Goal: Register for event/course

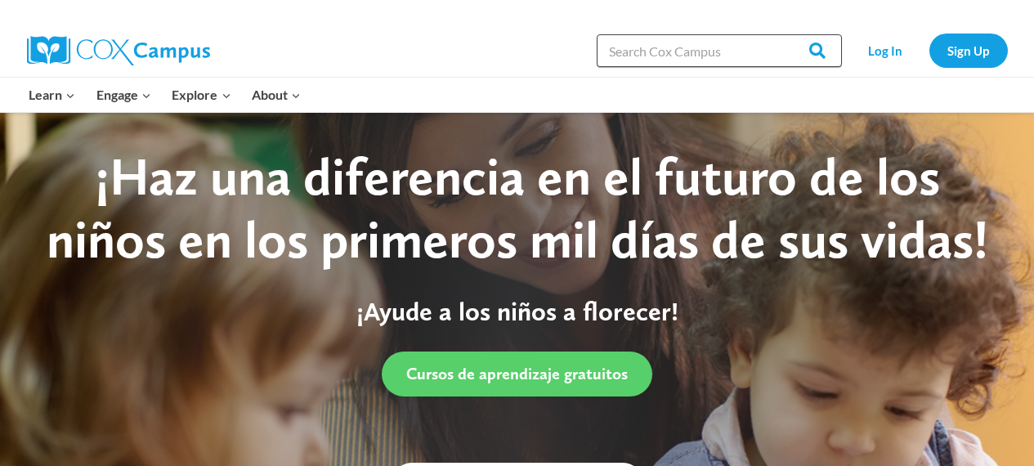
click at [645, 54] on input "Search in [URL][DOMAIN_NAME]" at bounding box center [719, 50] width 245 height 33
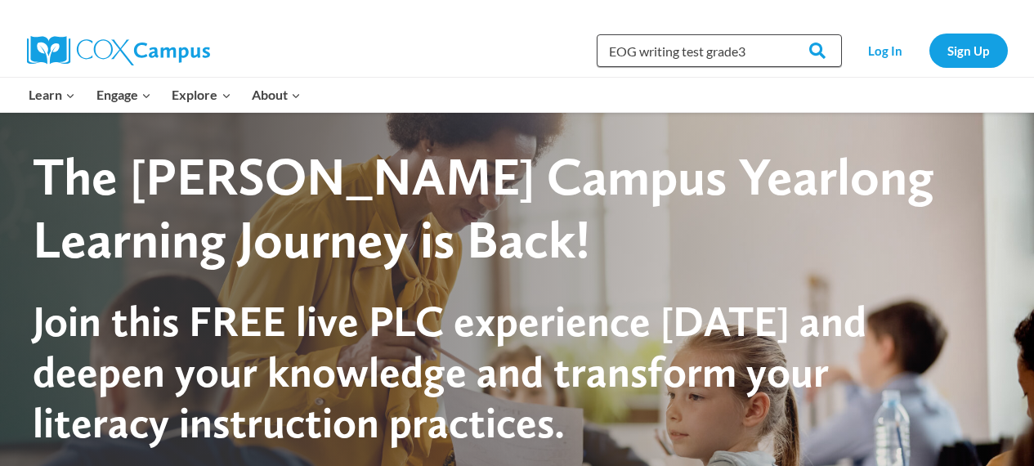
type input "EOG writing test grade3"
click at [778, 34] on input "Search" at bounding box center [810, 50] width 64 height 33
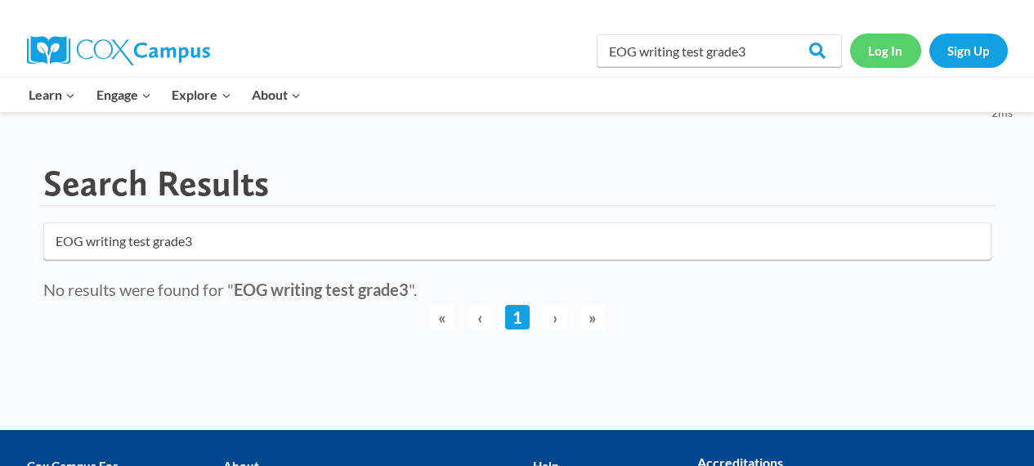
click at [883, 54] on link "Log In" at bounding box center [885, 51] width 71 height 34
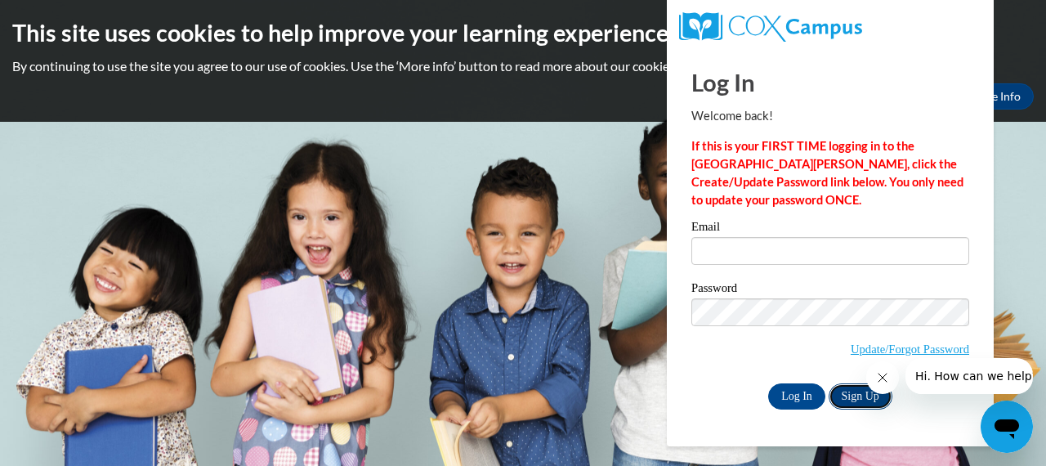
click at [859, 401] on link "Sign Up" at bounding box center [861, 396] width 64 height 26
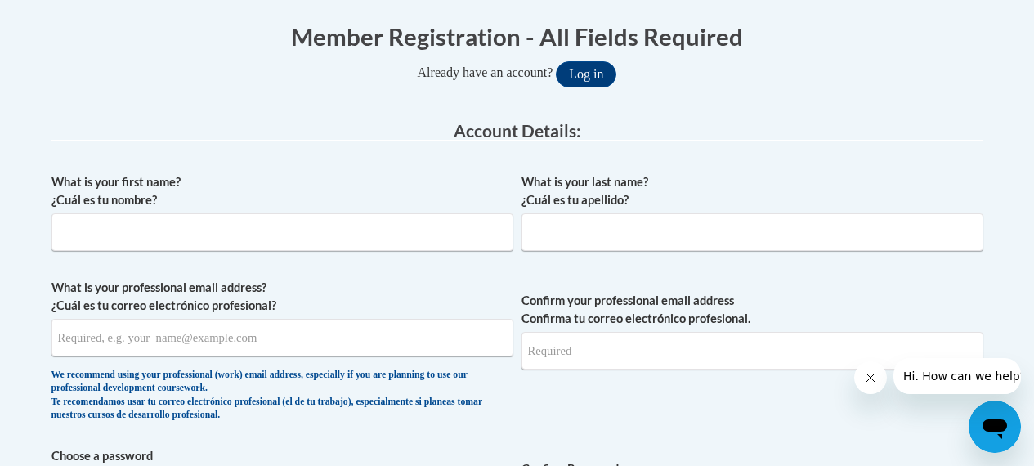
scroll to position [336, 0]
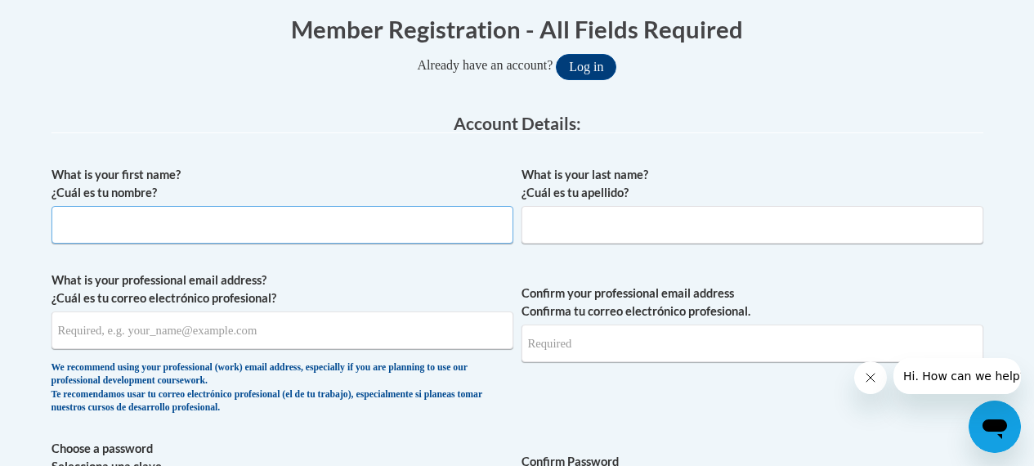
click at [220, 221] on input "What is your first name? ¿Cuál es tu nombre?" at bounding box center [282, 225] width 462 height 38
type input "Tanya"
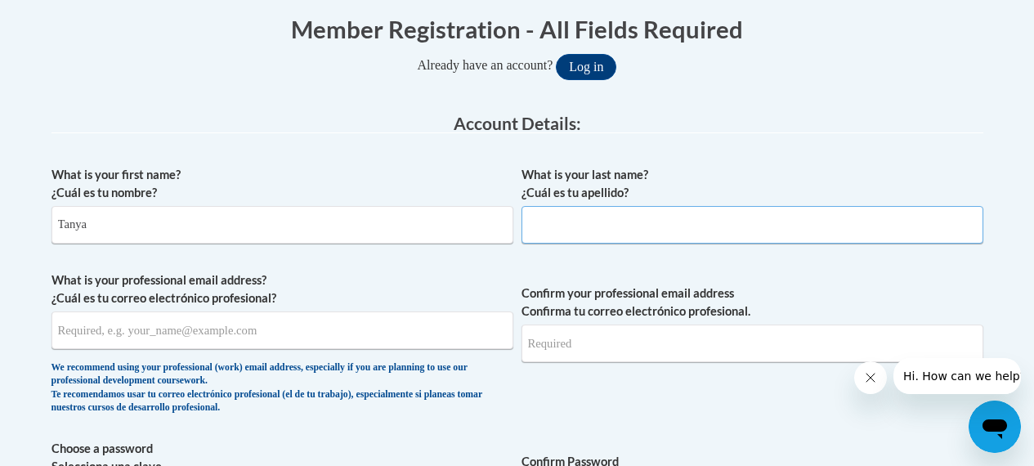
type input "Ansley"
type input "ansleytanya@gmail.com"
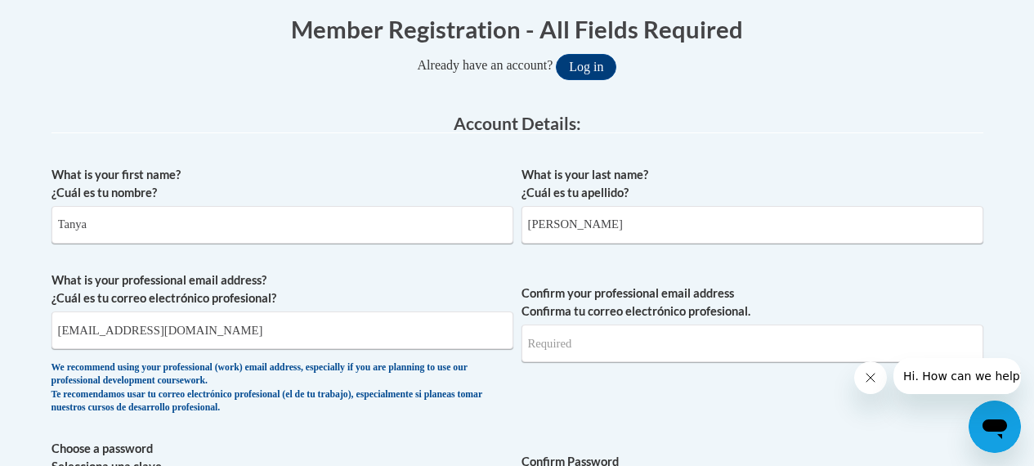
type input "ansleytanya@gmail.com"
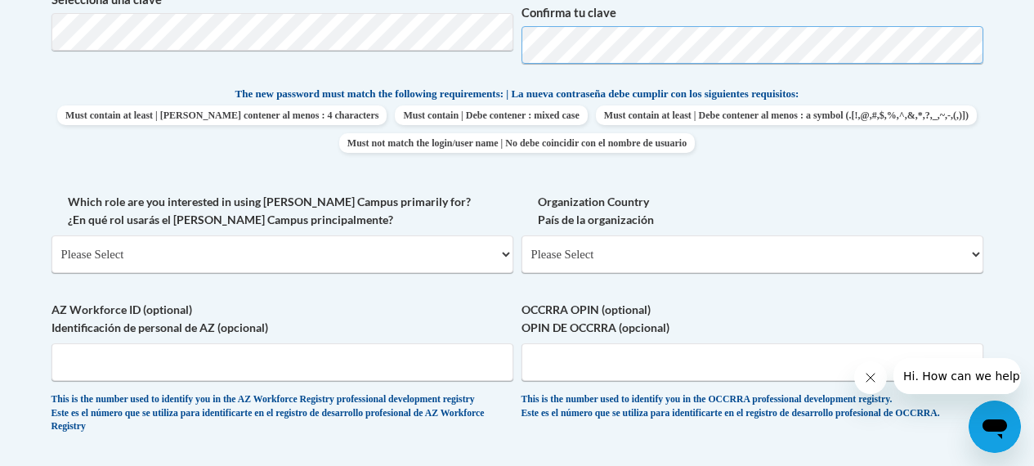
scroll to position [810, 0]
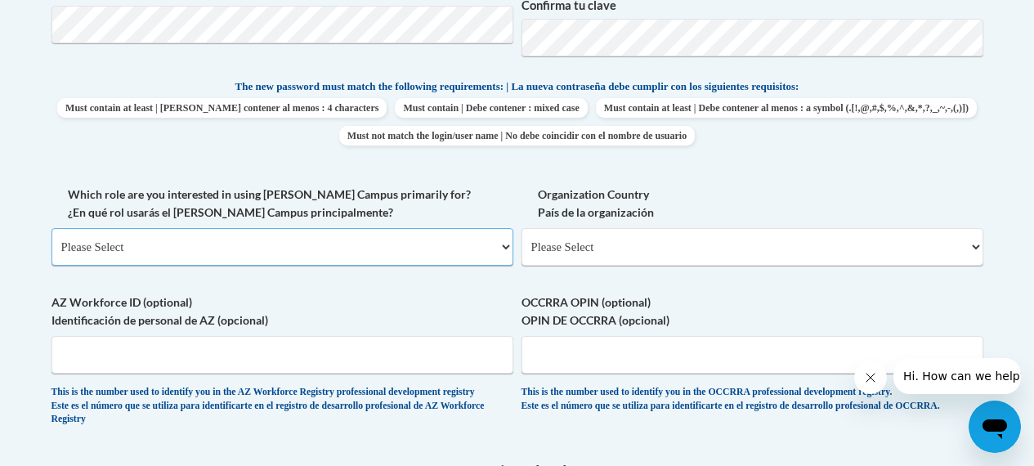
click at [505, 247] on select "Please Select College/University | Colegio/Universidad Community/Nonprofit Part…" at bounding box center [282, 247] width 462 height 38
select select "fbf2d438-af2f-41f8-98f1-81c410e29de3"
click at [51, 228] on select "Please Select College/University | Colegio/Universidad Community/Nonprofit Part…" at bounding box center [282, 247] width 462 height 38
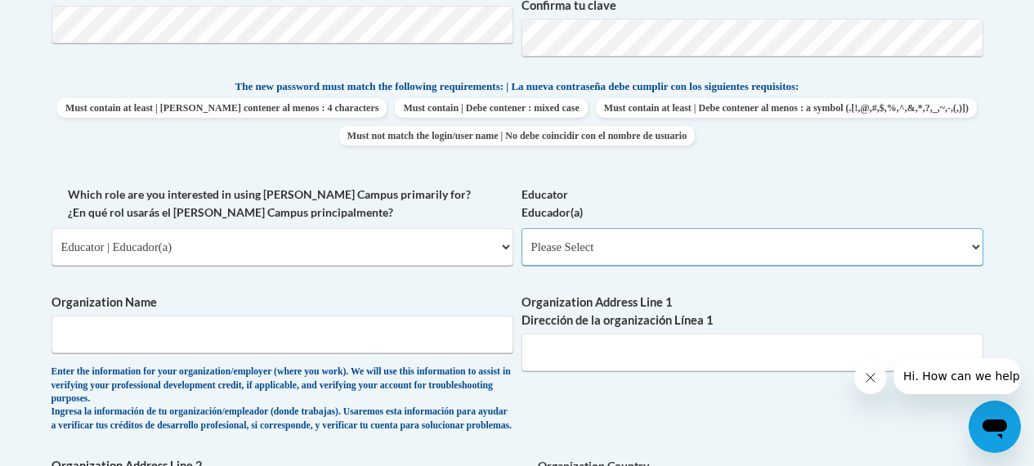
click at [970, 249] on select "Please Select Early Learning/Daycare Teacher/Family Home Care Provider | Maestr…" at bounding box center [752, 247] width 462 height 38
select select "5455f13f-8aeb-4200-a53b-f3dbe28286cf"
click at [521, 228] on select "Please Select Early Learning/Daycare Teacher/Family Home Care Provider | Maestr…" at bounding box center [752, 247] width 462 height 38
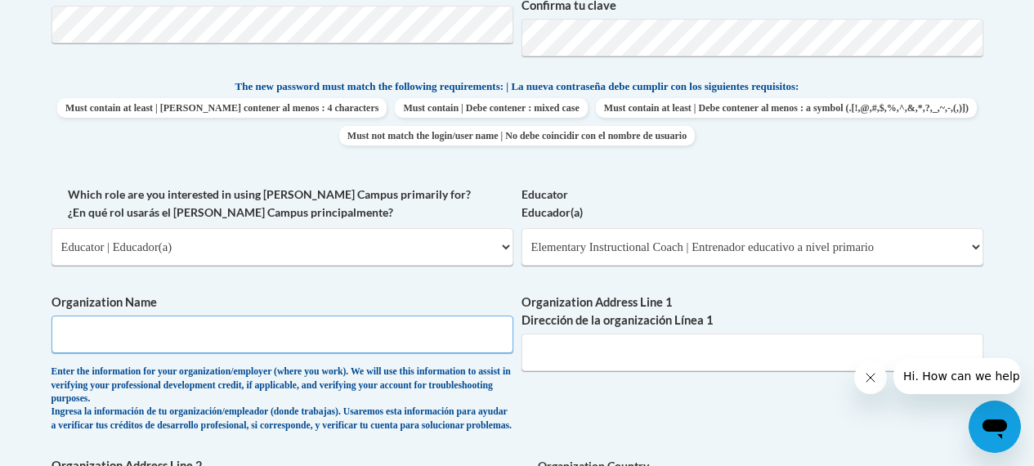
click at [354, 337] on input "Organization Name" at bounding box center [282, 334] width 462 height 38
type input "University of Buckingham"
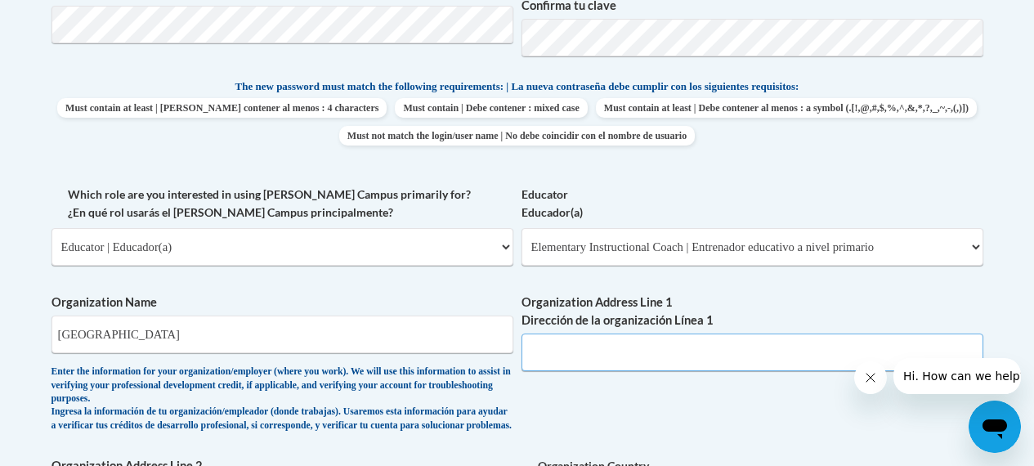
click at [774, 345] on input "Organization Address Line 1 Dirección de la organización Línea 1" at bounding box center [752, 352] width 462 height 38
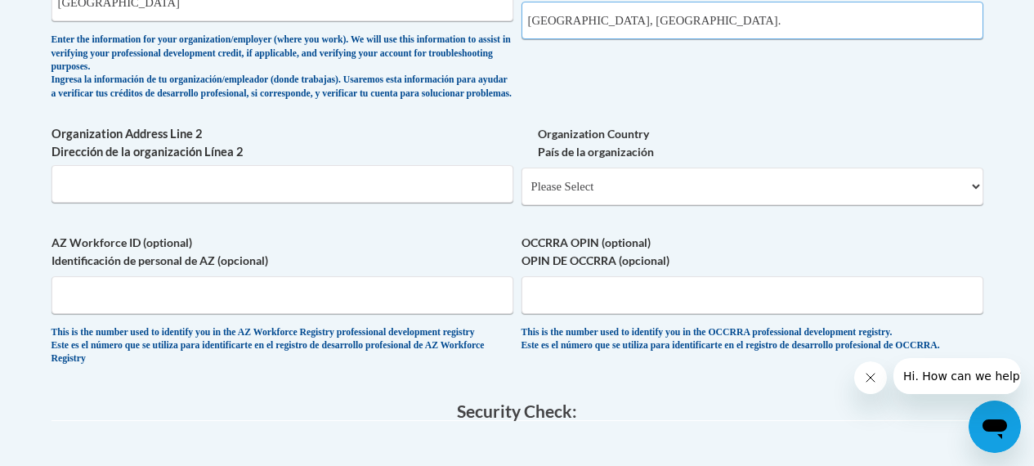
scroll to position [1151, 0]
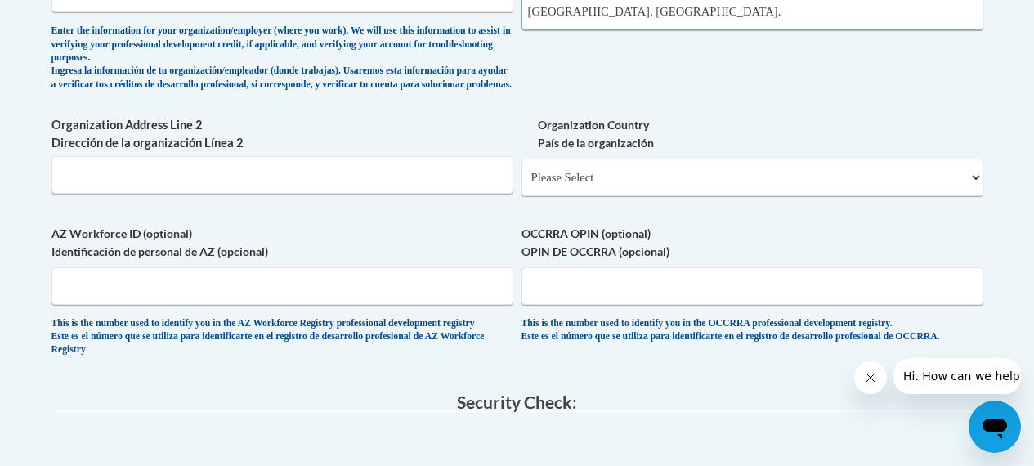
type input "Buckingham, England."
click at [964, 196] on select "Please Select United States | Estados Unidos Outside of the United States | Fue…" at bounding box center [752, 178] width 462 height 38
select select "2ba6c5f2-6ab4-47b5-9408-0a73ae60d186"
click at [521, 172] on select "Please Select United States | Estados Unidos Outside of the United States | Fue…" at bounding box center [752, 178] width 462 height 38
select select
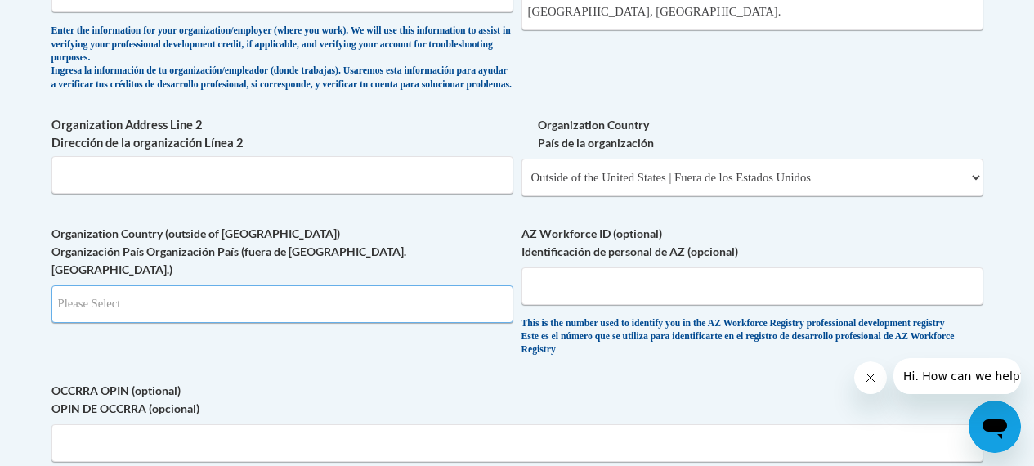
drag, startPoint x: 403, startPoint y: 290, endPoint x: 544, endPoint y: 297, distance: 140.7
click at [403, 290] on input "Search" at bounding box center [282, 304] width 462 height 38
click at [499, 307] on input "Search" at bounding box center [282, 304] width 462 height 38
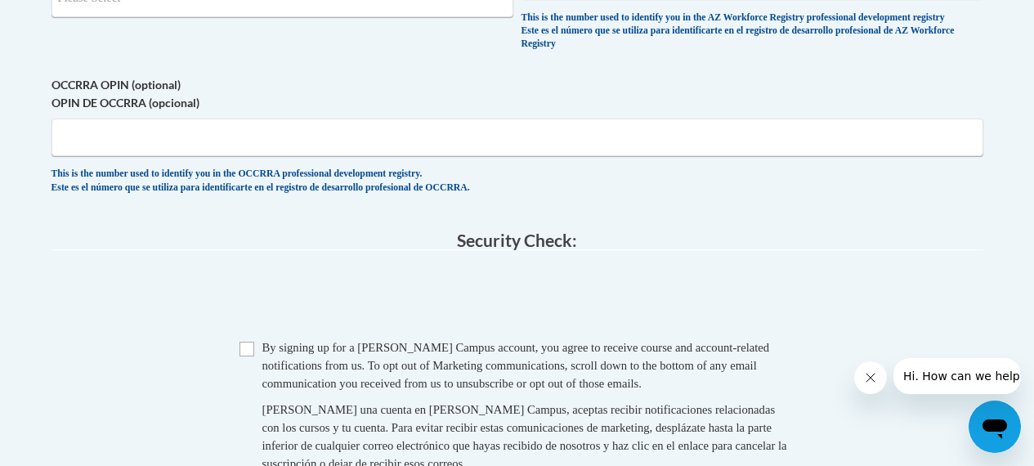
scroll to position [1470, 0]
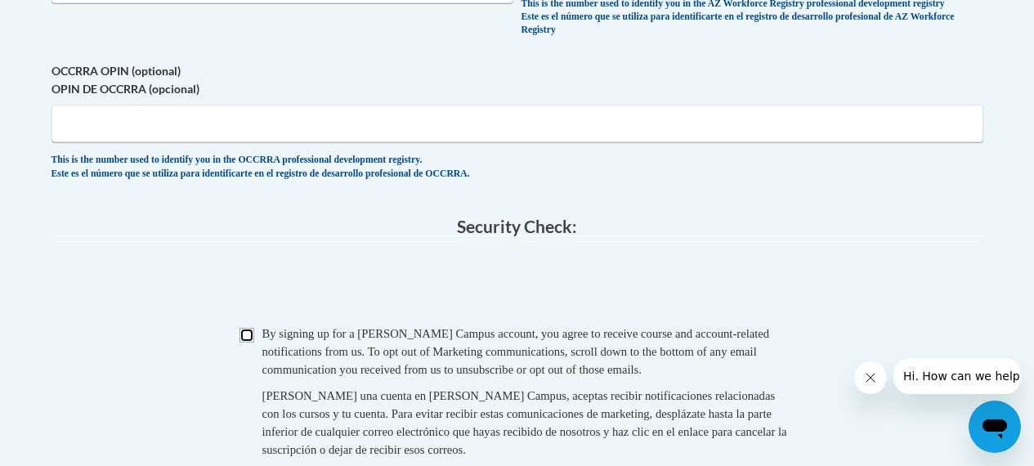
click at [250, 342] on input "Checkbox" at bounding box center [246, 335] width 15 height 15
checkbox input "true"
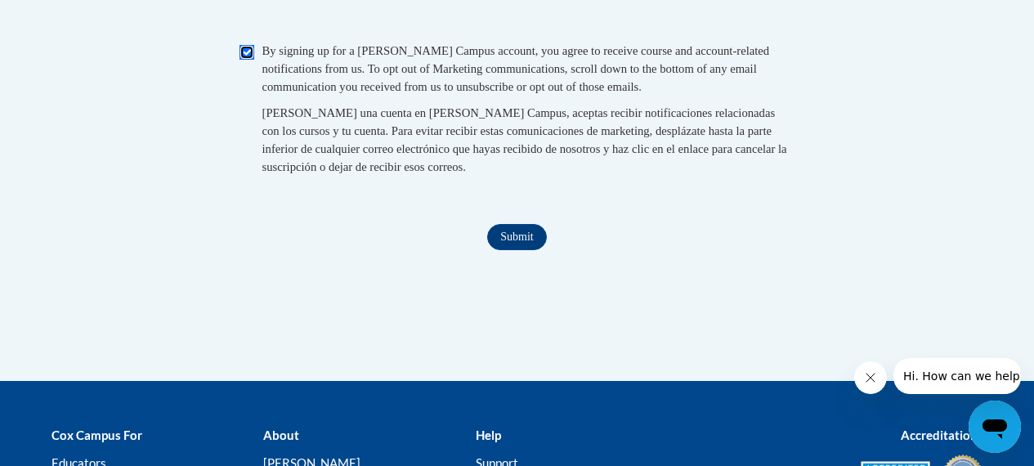
scroll to position [1781, 0]
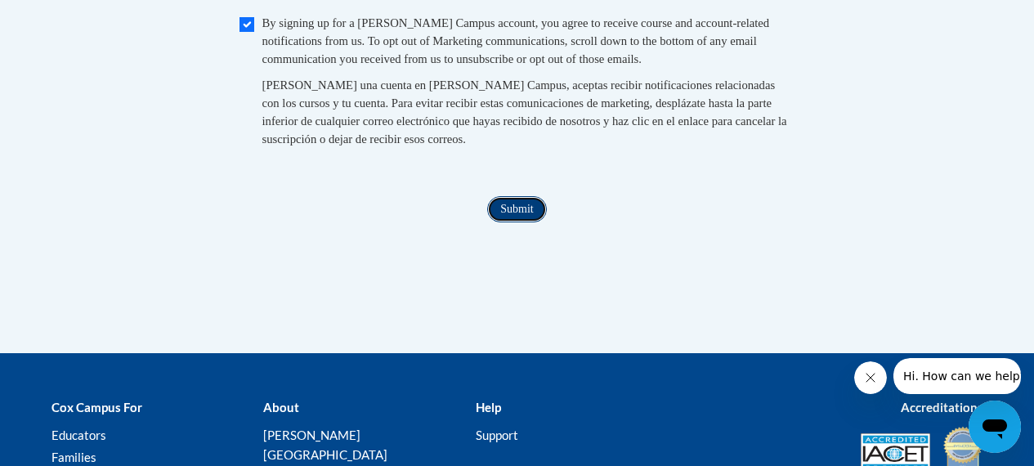
click at [521, 222] on input "Submit" at bounding box center [516, 209] width 59 height 26
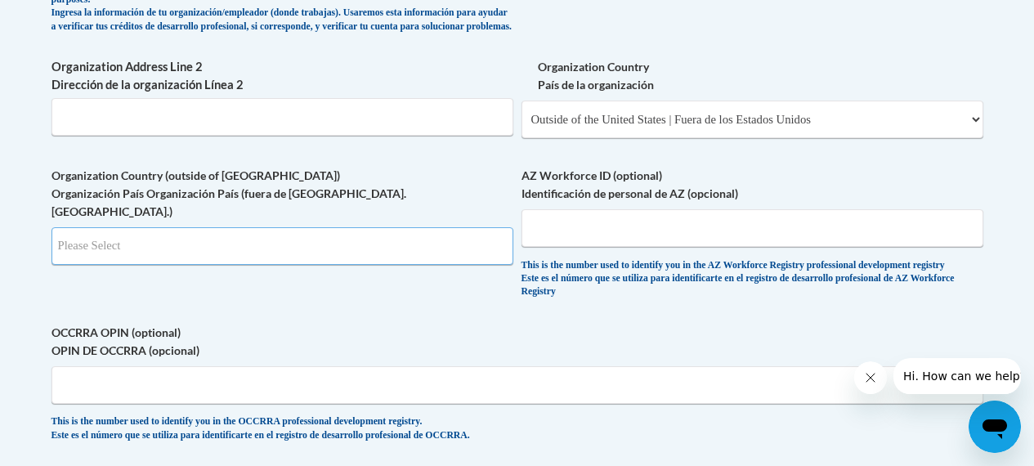
scroll to position [1204, 0]
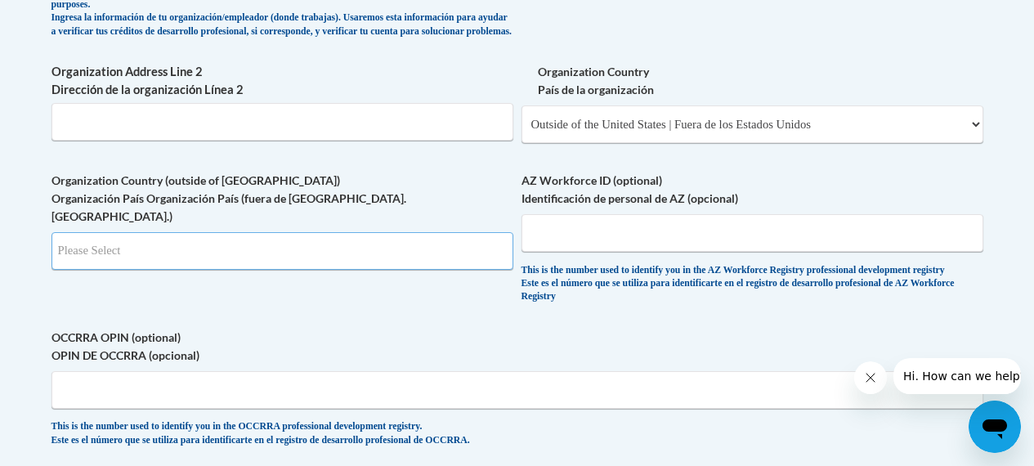
click at [498, 252] on input "Search" at bounding box center [282, 251] width 462 height 38
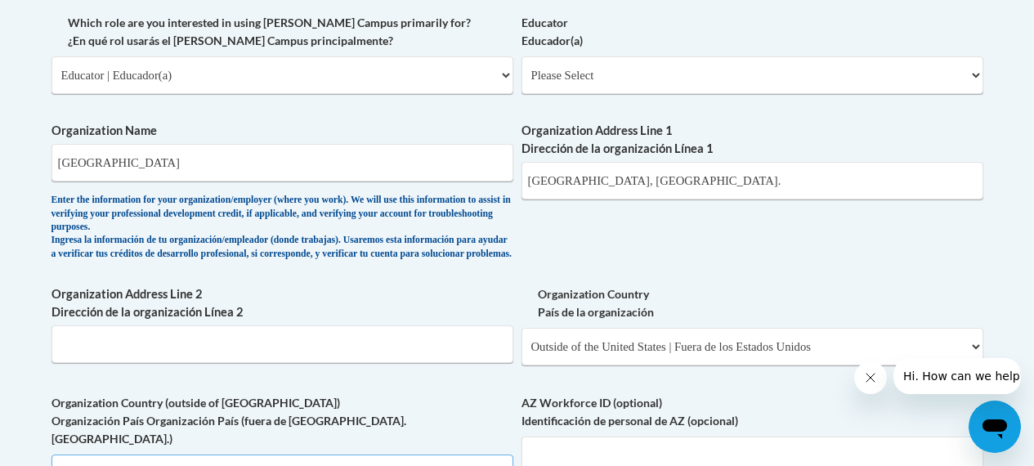
scroll to position [968, 0]
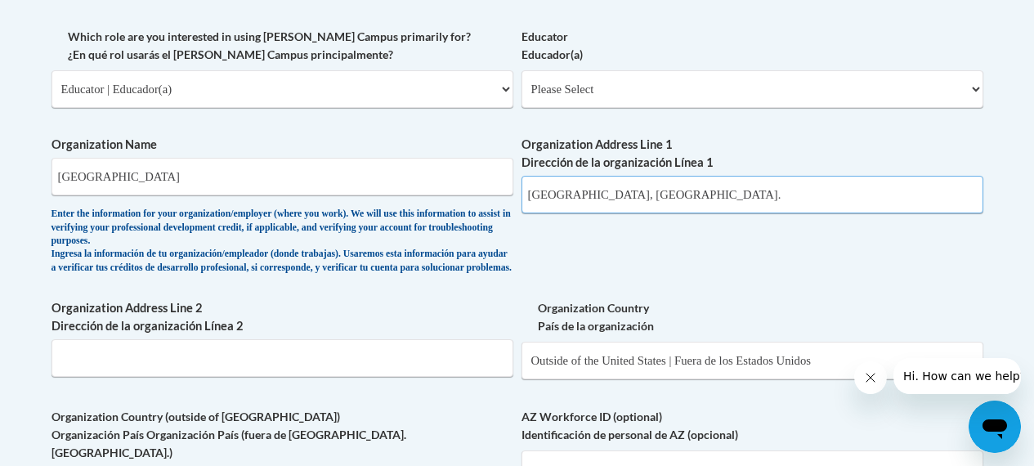
click at [682, 201] on input "Buckingham, England." at bounding box center [752, 195] width 462 height 38
type input "B"
type input "11 Osprey House 92-96"
type input "Babbacombe Road"
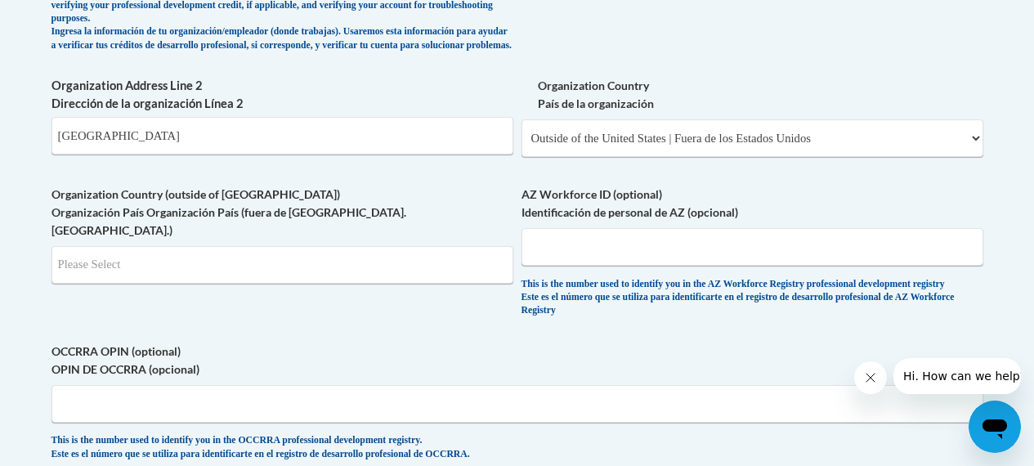
scroll to position [1204, 0]
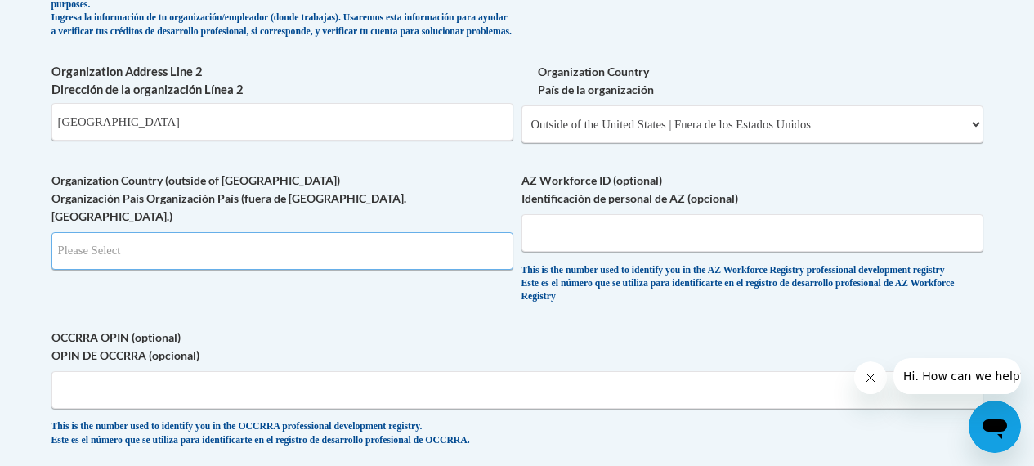
click at [441, 253] on input "Search" at bounding box center [282, 251] width 462 height 38
click at [355, 198] on label "Organization Country (outside of US) Organización País Organización País (fuera…" at bounding box center [282, 199] width 462 height 54
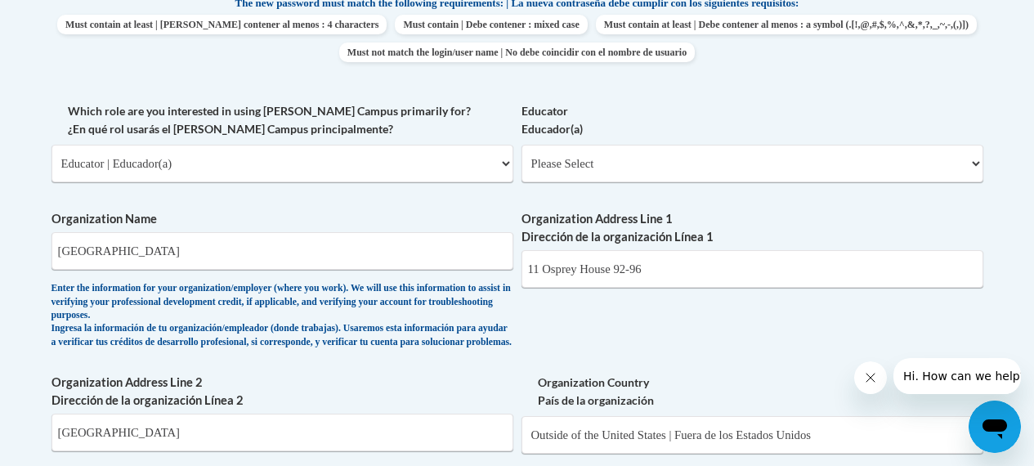
scroll to position [898, 0]
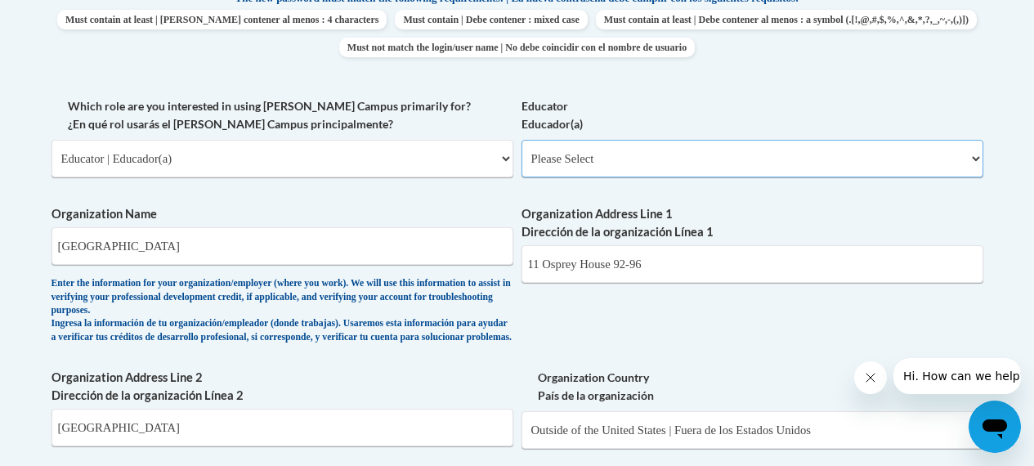
click at [968, 167] on select "Please Select Early Learning/Daycare Teacher/Family Home Care Provider | Maestr…" at bounding box center [752, 159] width 462 height 38
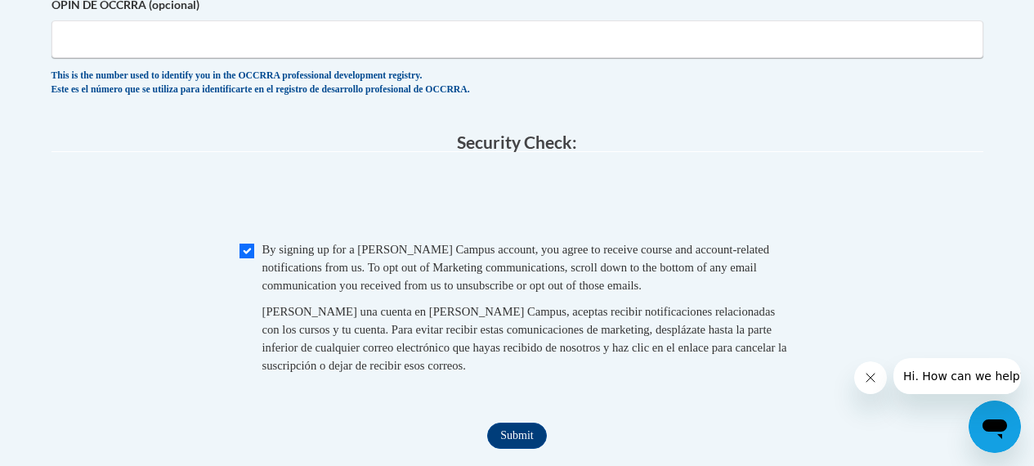
scroll to position [1684, 0]
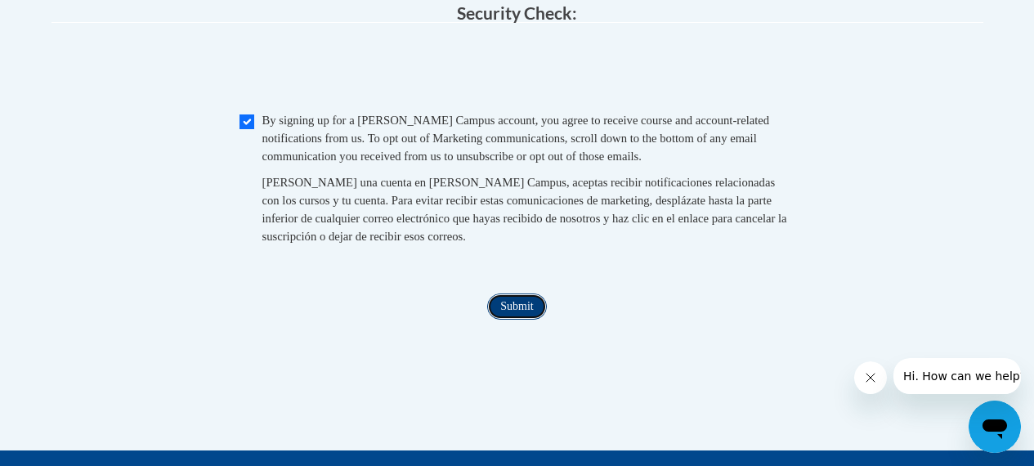
click at [509, 320] on input "Submit" at bounding box center [516, 306] width 59 height 26
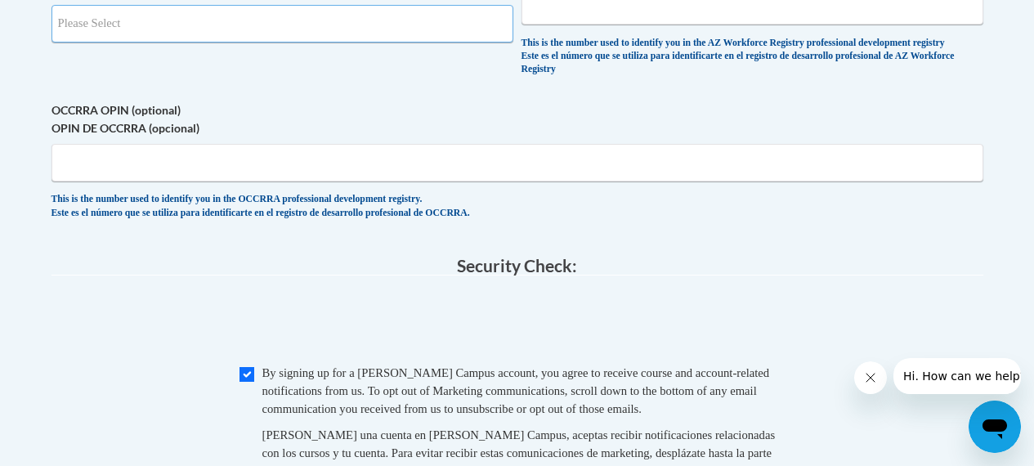
click at [493, 23] on input "Search" at bounding box center [282, 24] width 462 height 38
type input "US"
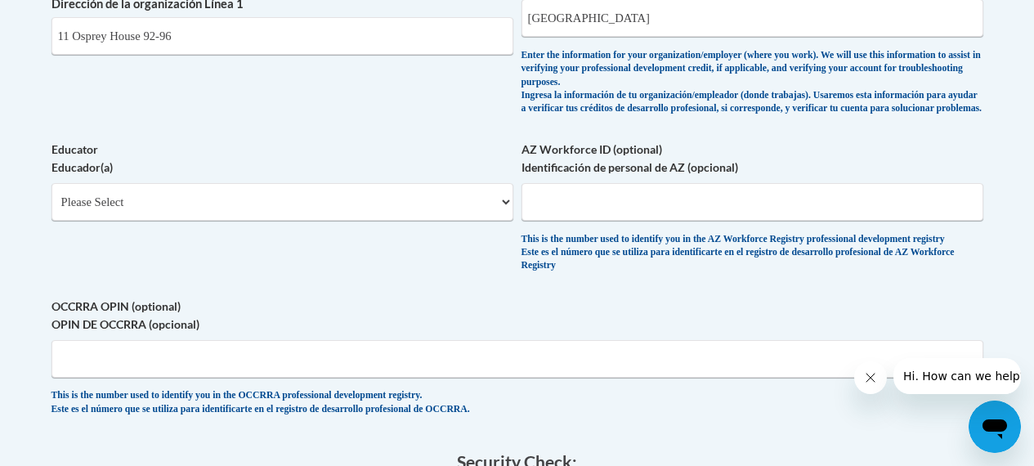
scroll to position [1267, 0]
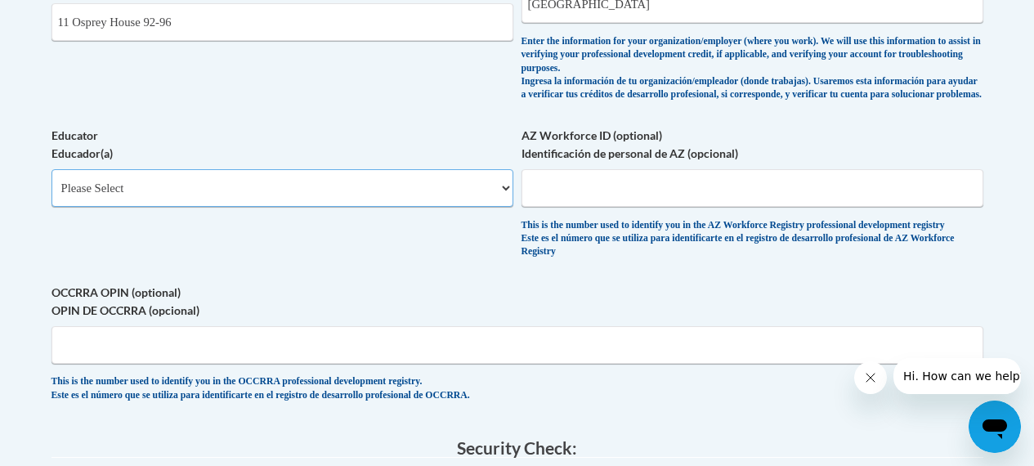
click at [502, 175] on select "Please Select Early Learning/Daycare Teacher/Family Home Care Provider | Maestr…" at bounding box center [282, 188] width 462 height 38
select select "5455f13f-8aeb-4200-a53b-f3dbe28286cf"
click at [51, 169] on select "Please Select Early Learning/Daycare Teacher/Family Home Care Provider | Maestr…" at bounding box center [282, 188] width 462 height 38
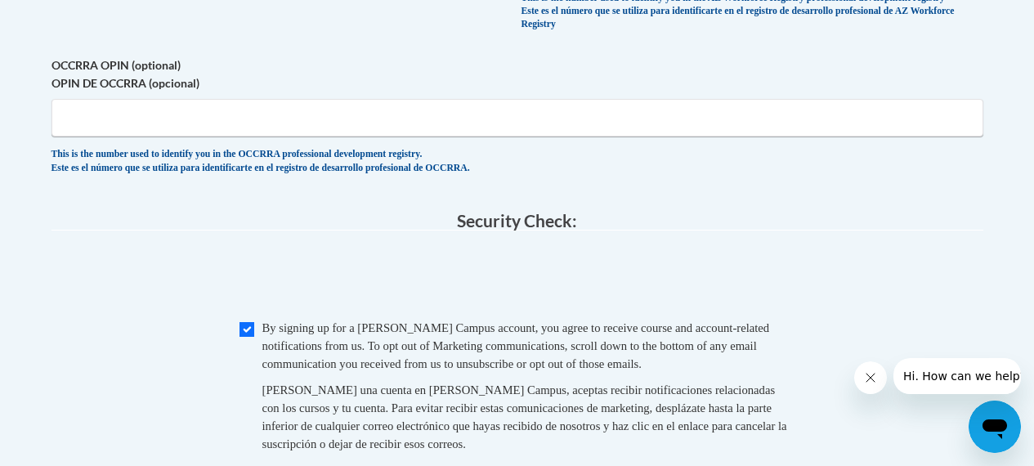
scroll to position [1397, 0]
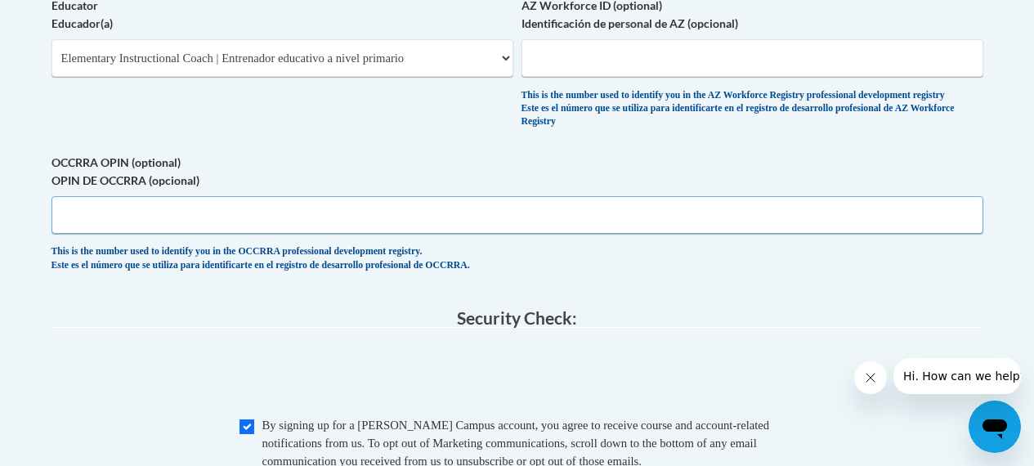
click at [141, 234] on input "OCCRRA OPIN (optional) OPIN DE OCCRRA (opcional)" at bounding box center [517, 215] width 932 height 38
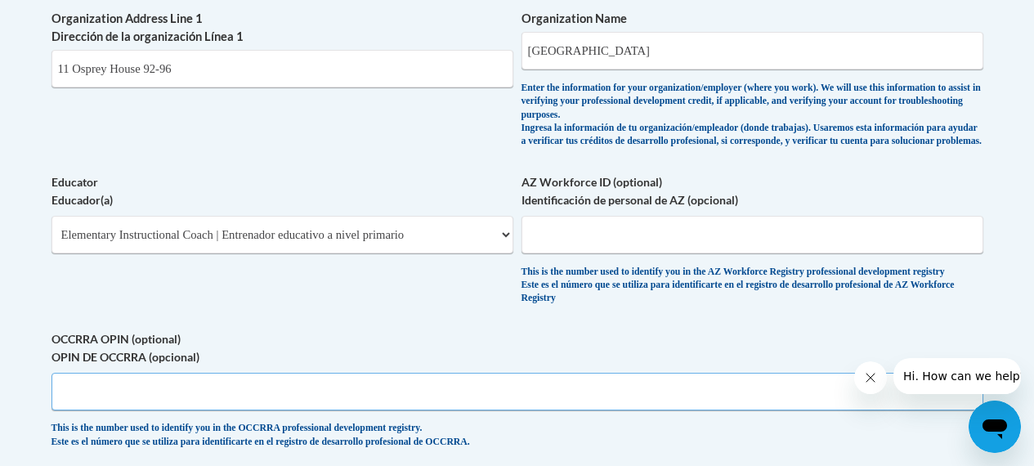
scroll to position [1216, 0]
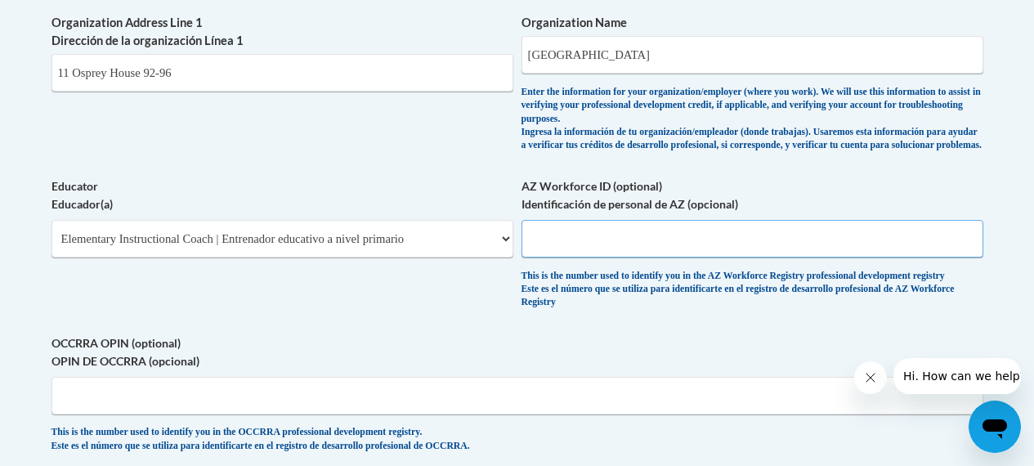
click at [724, 227] on input "AZ Workforce ID (optional) Identificación de personal de AZ (opcional)" at bounding box center [752, 239] width 462 height 38
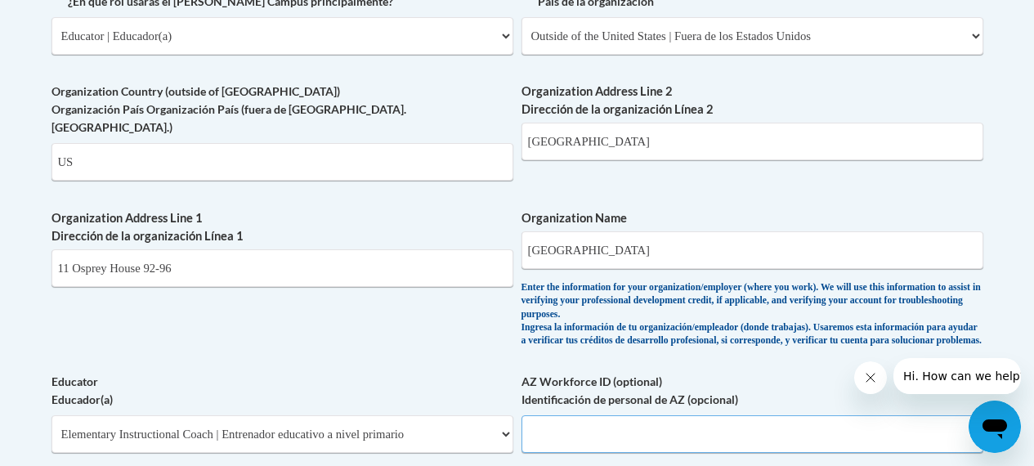
scroll to position [938, 0]
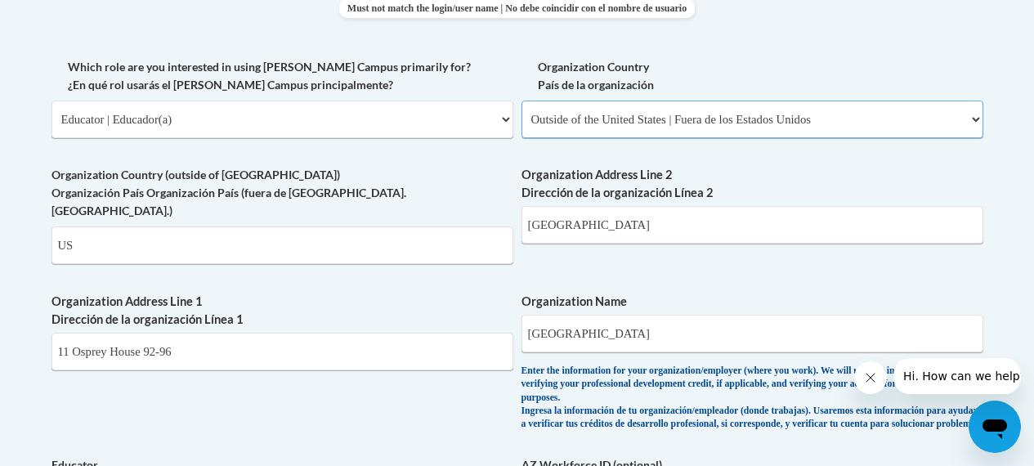
click at [978, 121] on select "Please Select United States | Estados Unidos Outside of the United States | Fue…" at bounding box center [752, 120] width 462 height 38
select select "ad49bcad-a171-4b2e-b99c-48b446064914"
click at [521, 101] on select "Please Select United States | Estados Unidos Outside of the United States | Fue…" at bounding box center [752, 120] width 462 height 38
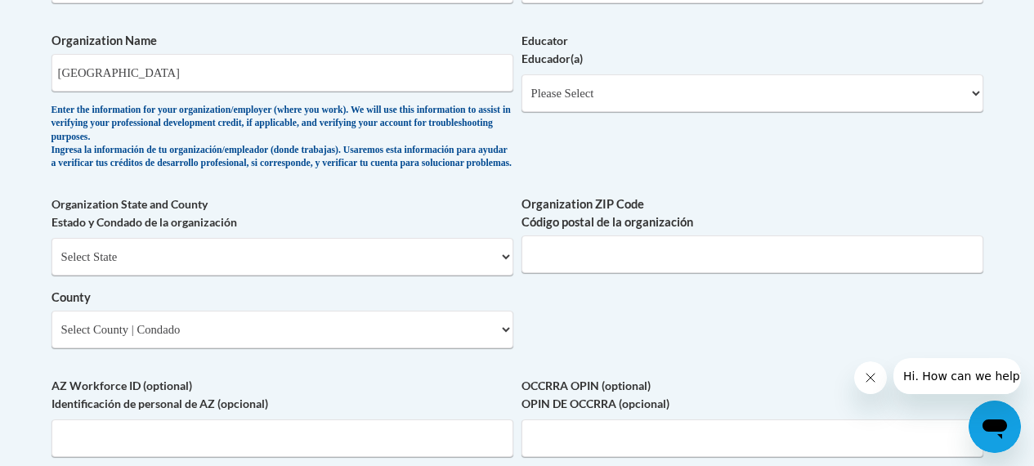
scroll to position [1197, 0]
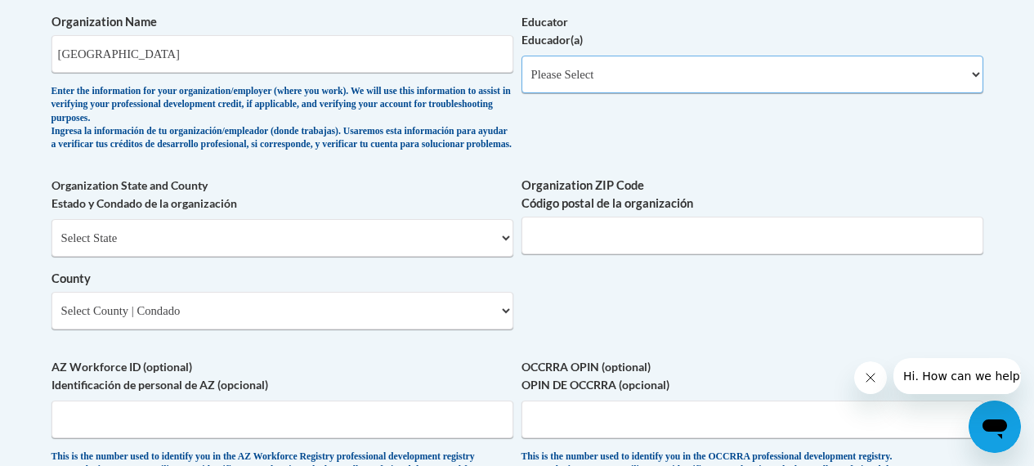
click at [974, 82] on select "Please Select Early Learning/Daycare Teacher/Family Home Care Provider | Maestr…" at bounding box center [752, 75] width 462 height 38
select select "5455f13f-8aeb-4200-a53b-f3dbe28286cf"
click at [521, 56] on select "Please Select Early Learning/Daycare Teacher/Family Home Care Provider | Maestr…" at bounding box center [752, 75] width 462 height 38
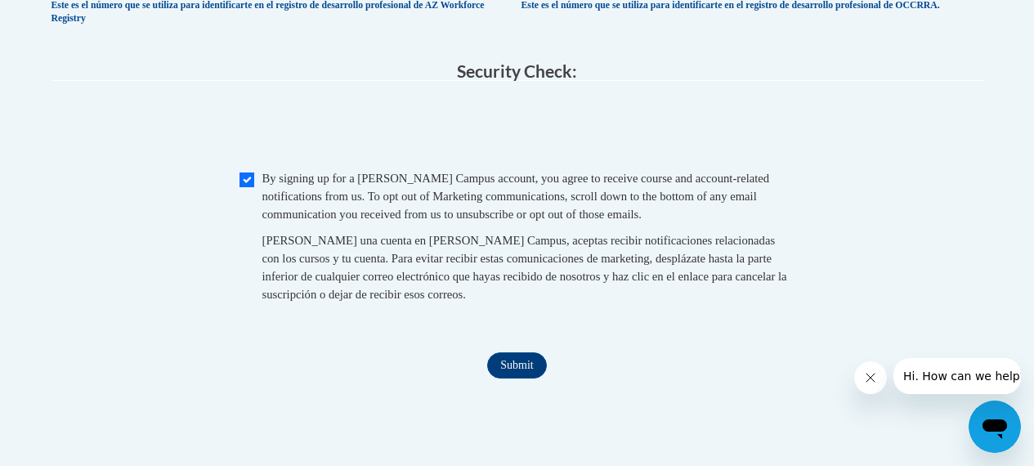
scroll to position [1666, 0]
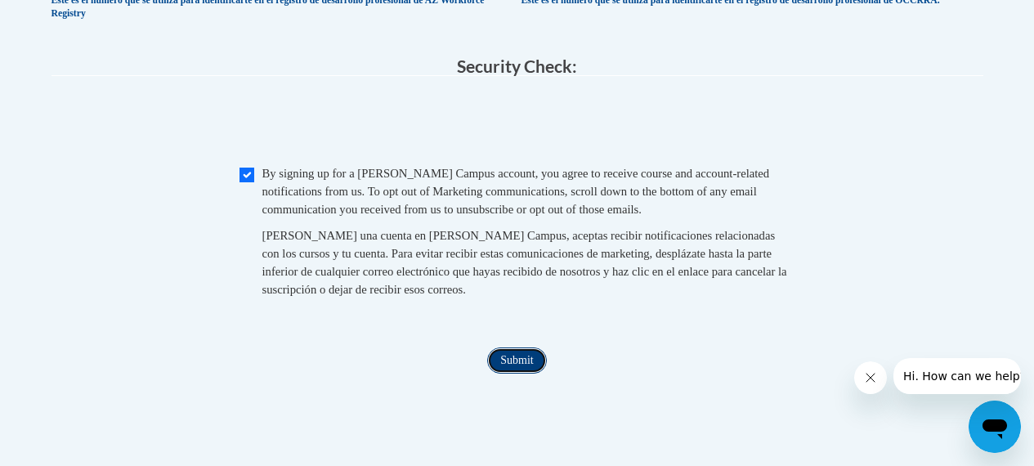
click at [524, 374] on input "Submit" at bounding box center [516, 360] width 59 height 26
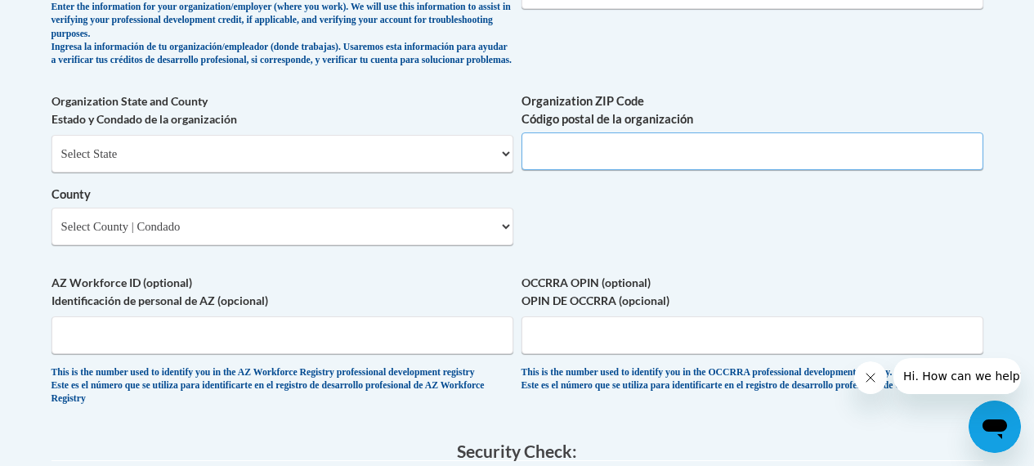
scroll to position [1262, 0]
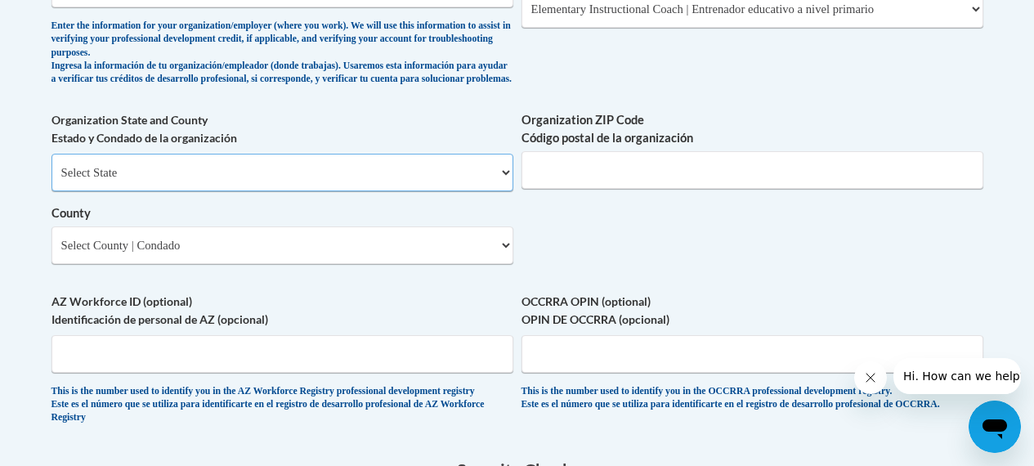
click at [504, 191] on select "Select State Alabama Alaska Arizona Arkansas California Colorado Connecticut De…" at bounding box center [282, 173] width 462 height 38
select select "Georgia"
click at [51, 167] on select "Select State Alabama Alaska Arizona Arkansas California Colorado Connecticut De…" at bounding box center [282, 173] width 462 height 38
click at [507, 257] on select "Select County Appling Atkinson Bacon Baker Baldwin Banks Barrow Bartow Ben Hill…" at bounding box center [282, 245] width 462 height 38
select select "Greene"
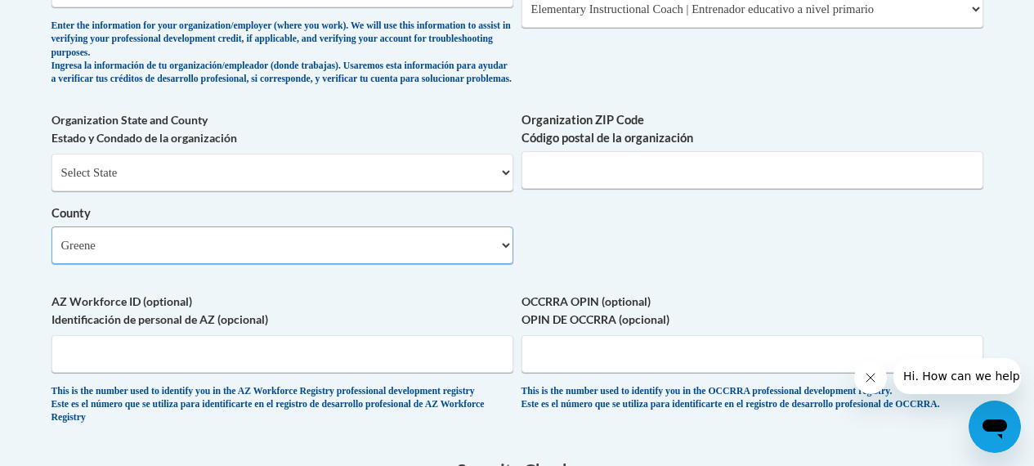
click at [51, 239] on select "Select County Appling Atkinson Bacon Baker Baldwin Banks Barrow Bartow Ben Hill…" at bounding box center [282, 245] width 462 height 38
click at [816, 172] on input "Organization ZIP Code Código postal de la organización" at bounding box center [752, 170] width 462 height 38
type input "30669"
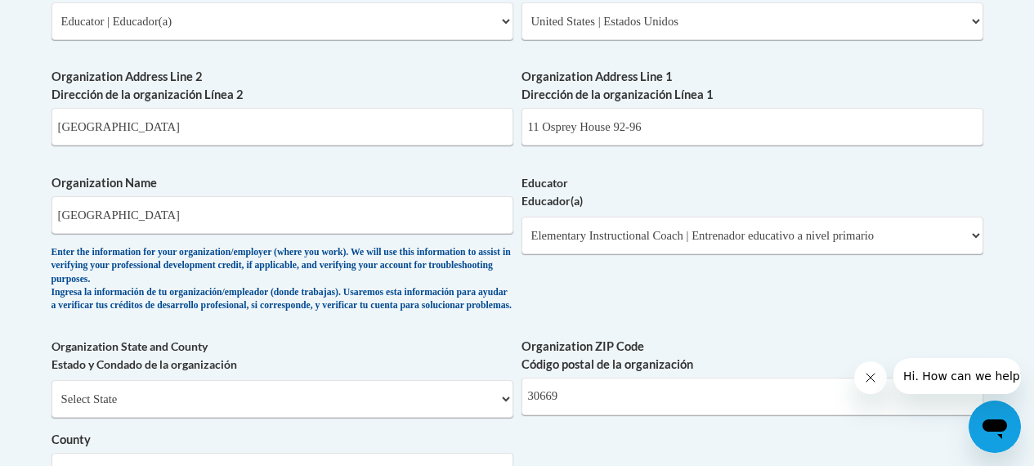
scroll to position [1031, 0]
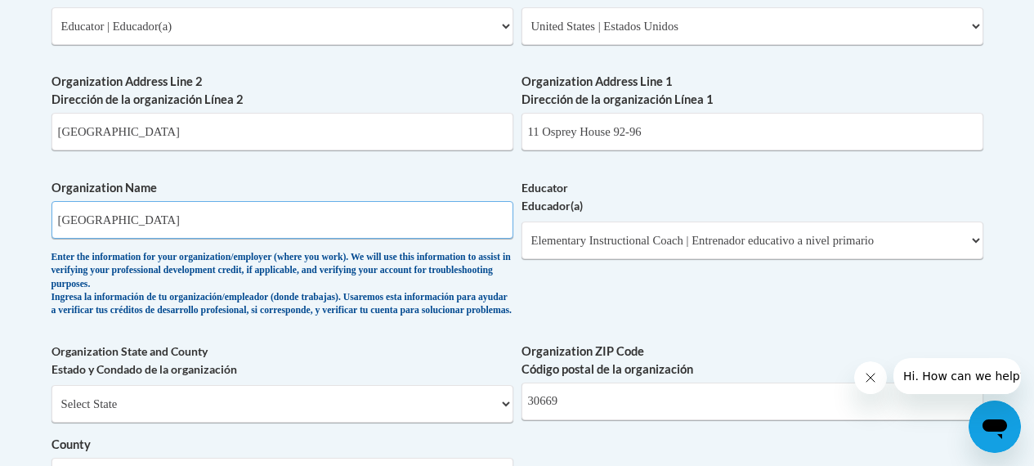
click at [230, 218] on input "University of Buckingham" at bounding box center [282, 220] width 462 height 38
type input "U"
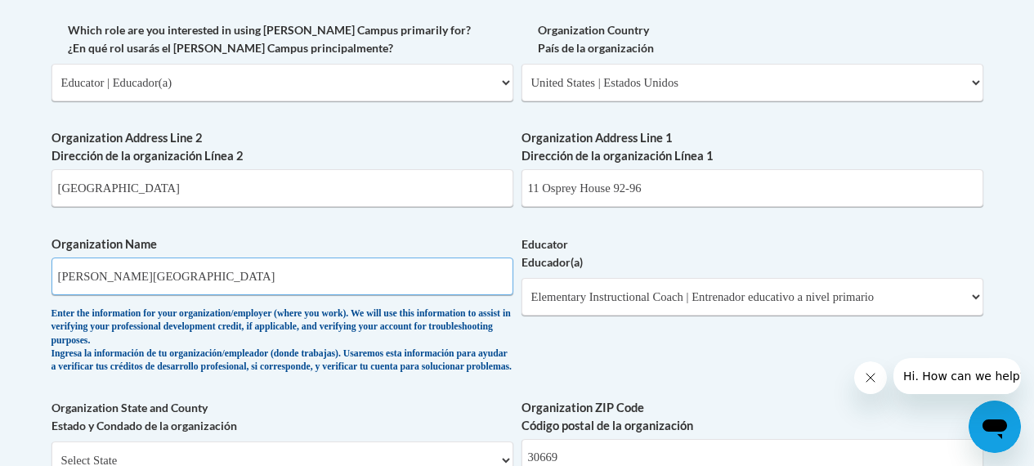
type input "Greene Co Elementary"
click at [684, 180] on input "11 Osprey House 92-96" at bounding box center [752, 188] width 462 height 38
type input "1"
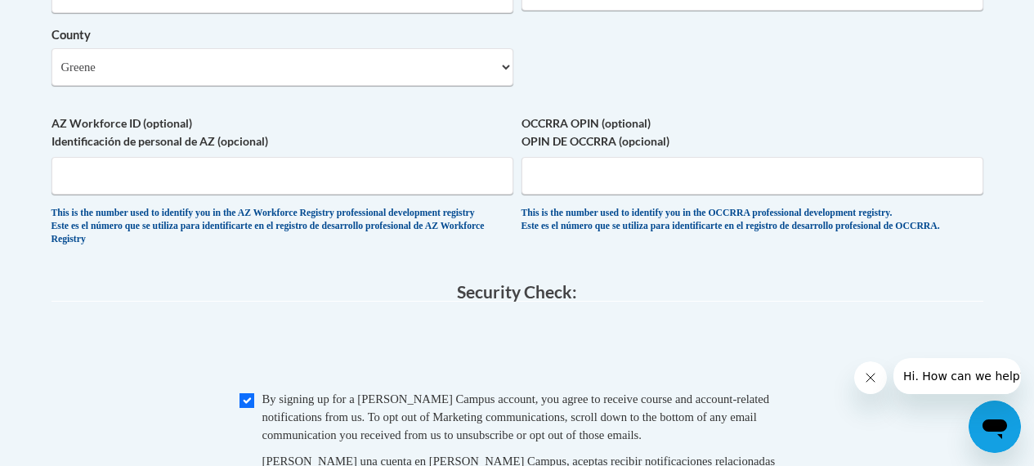
scroll to position [1459, 0]
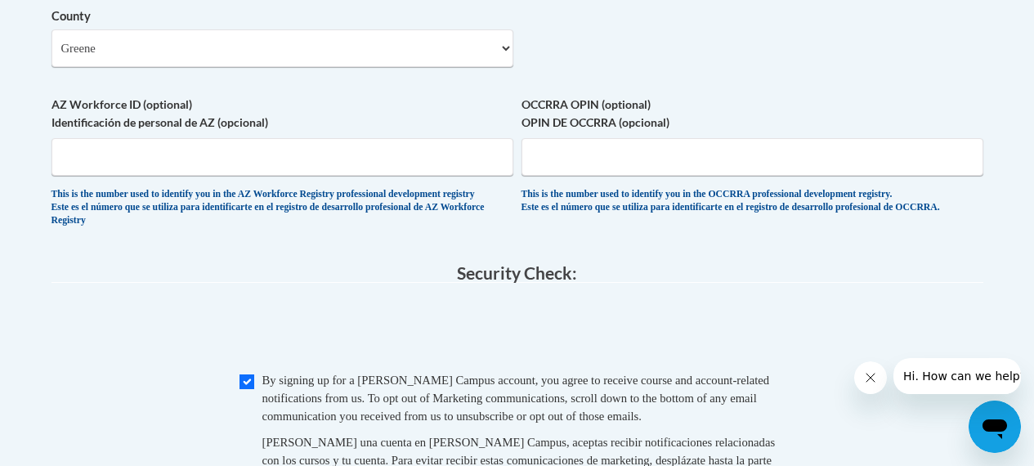
type input "Greensboro"
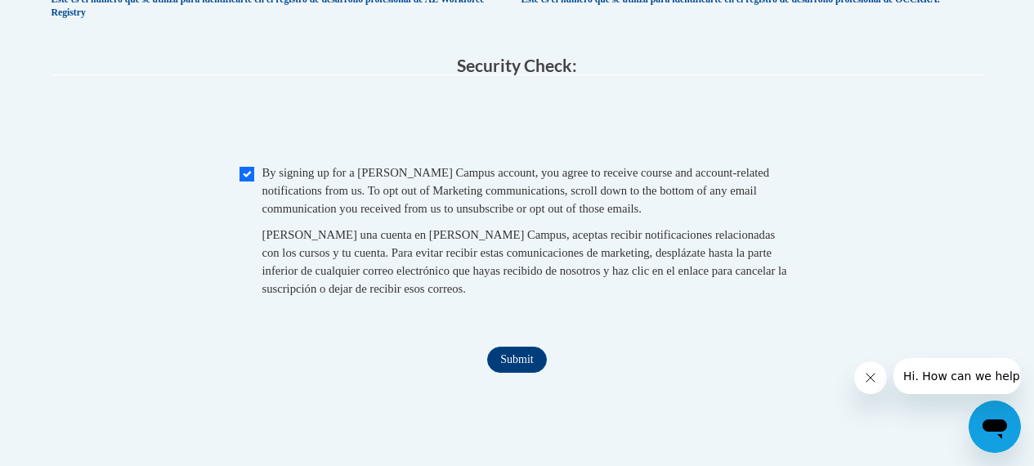
scroll to position [1671, 0]
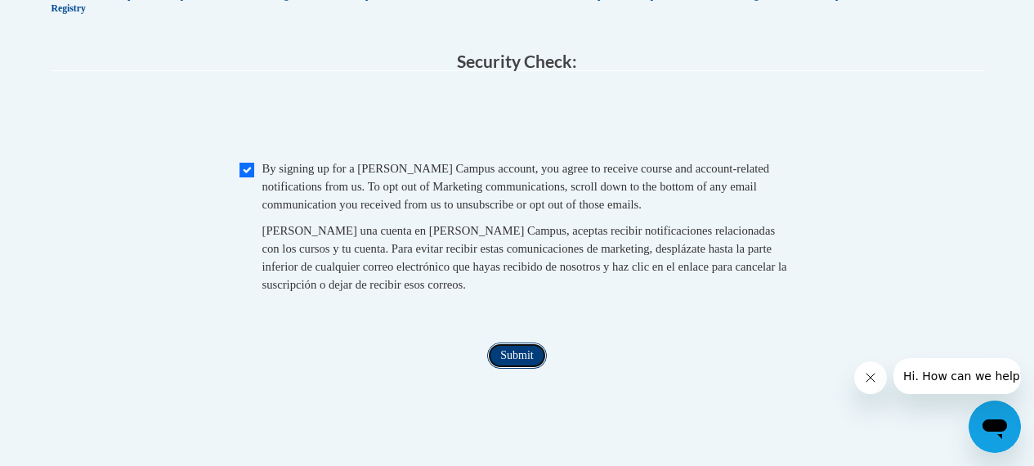
click at [509, 369] on input "Submit" at bounding box center [516, 355] width 59 height 26
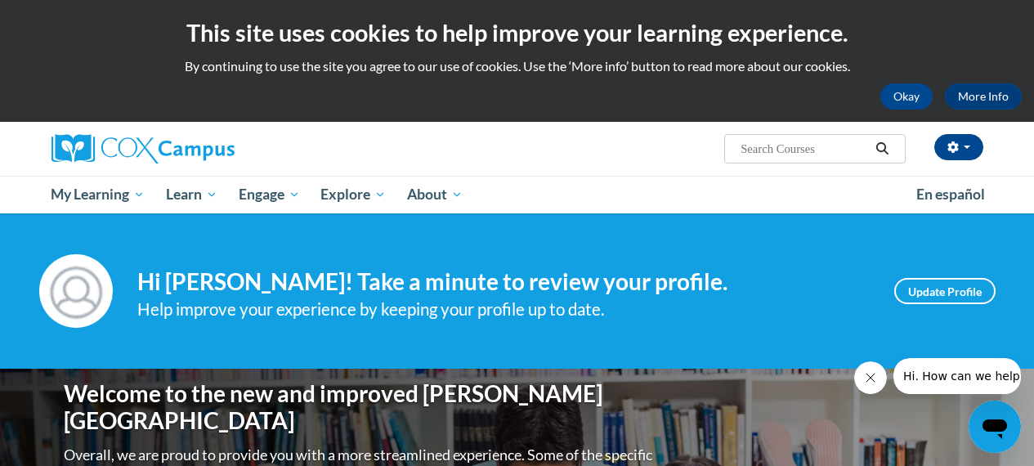
click at [794, 149] on input "Search..." at bounding box center [804, 149] width 131 height 20
type input "writing test"
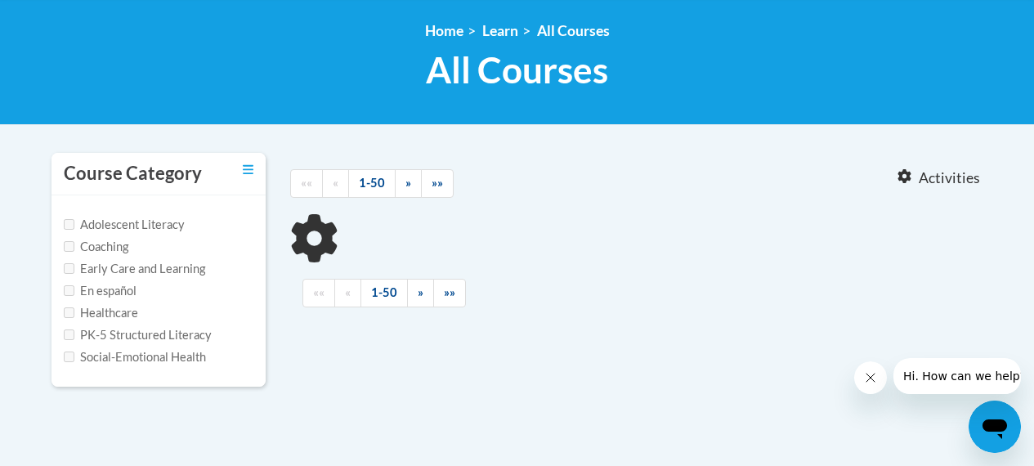
type input "writing test"
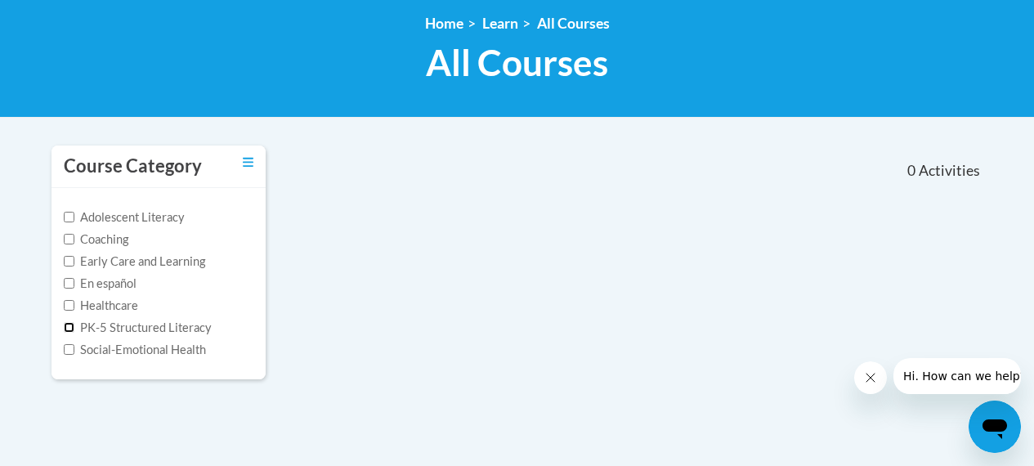
click at [67, 328] on input "PK-5 Structured Literacy" at bounding box center [69, 327] width 11 height 11
checkbox input "true"
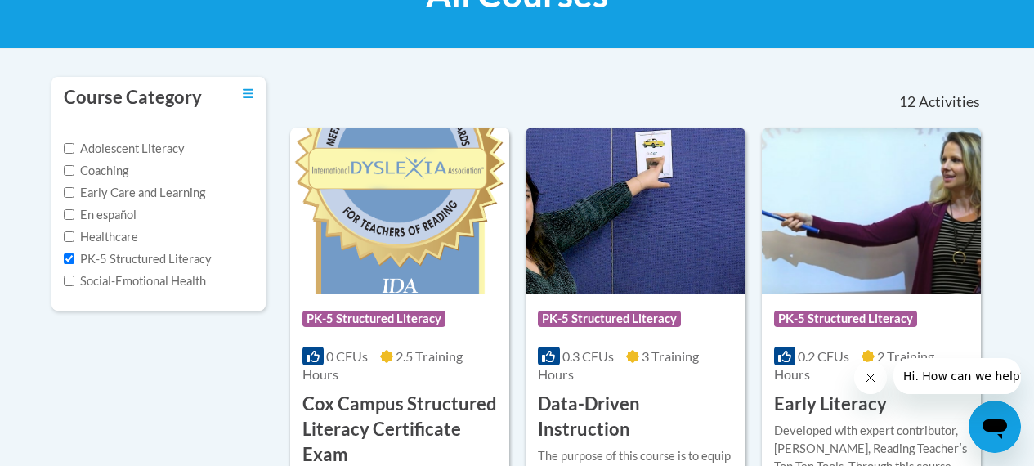
scroll to position [0, 0]
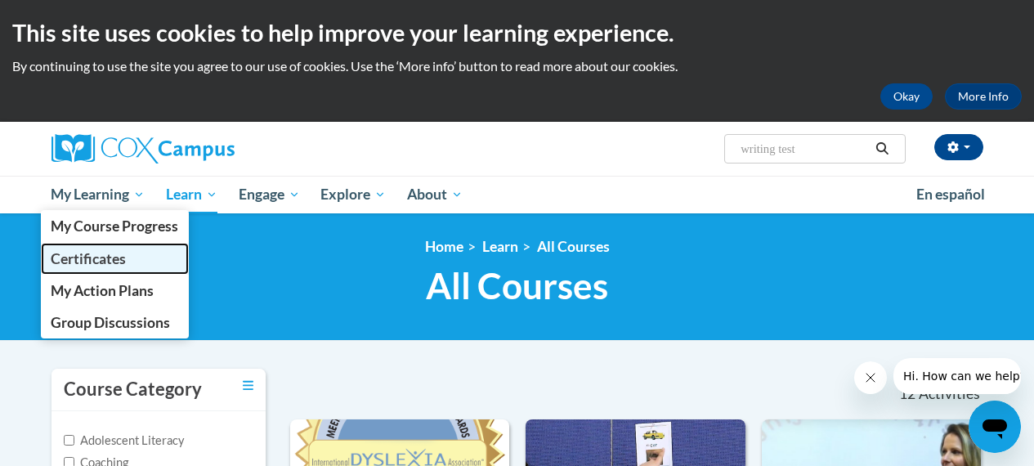
click at [95, 258] on span "Certificates" at bounding box center [88, 258] width 75 height 17
